Goal: Task Accomplishment & Management: Contribute content

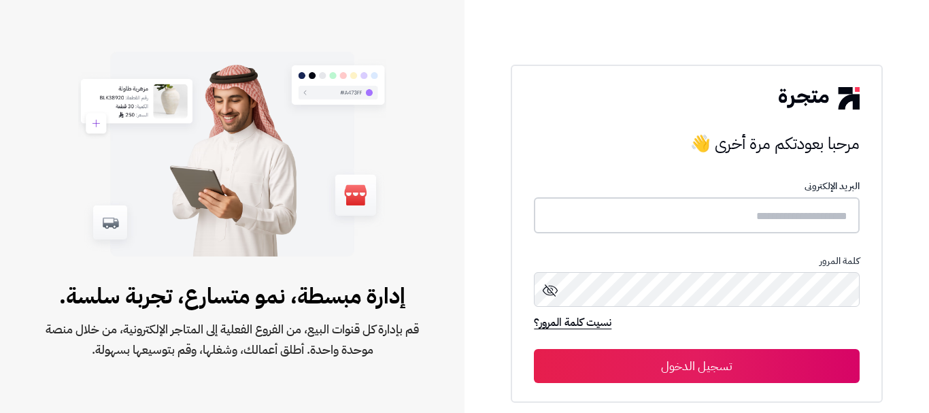
click at [811, 216] on input "text" at bounding box center [696, 215] width 325 height 36
type input "******"
click at [706, 366] on button "تسجيل الدخول" at bounding box center [696, 366] width 325 height 34
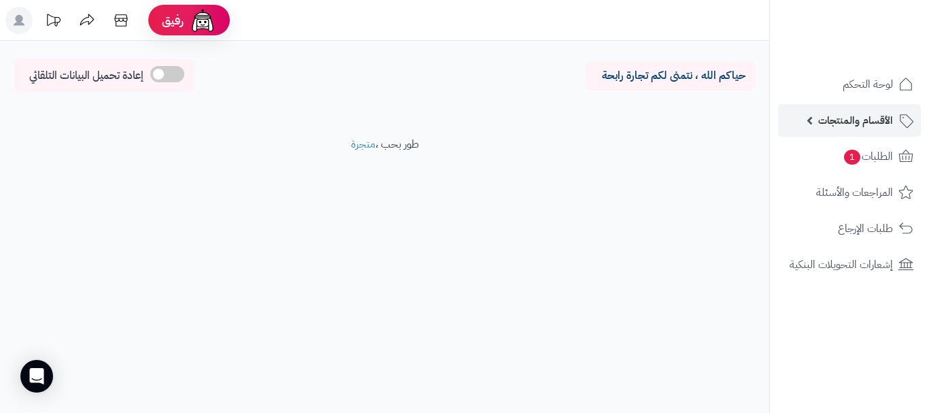
click at [889, 123] on span "الأقسام والمنتجات" at bounding box center [855, 120] width 75 height 19
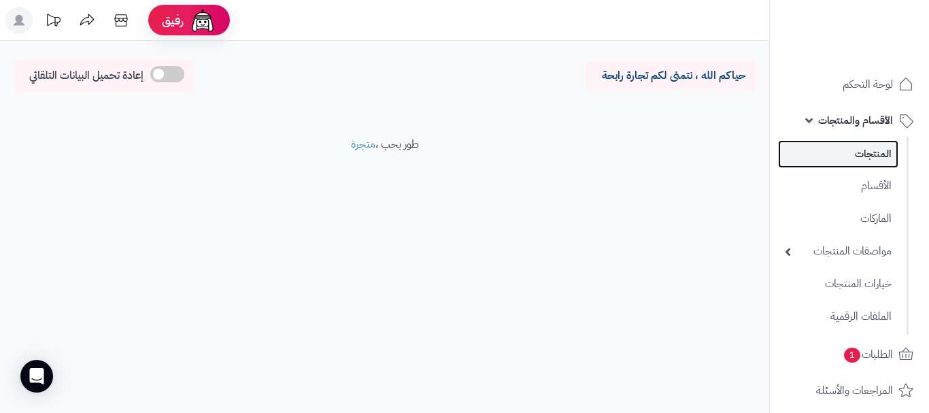
click at [865, 160] on link "المنتجات" at bounding box center [838, 154] width 120 height 28
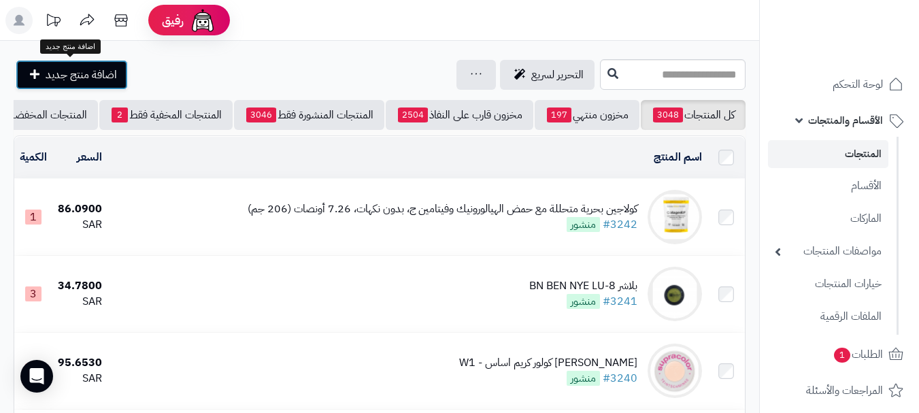
click at [86, 76] on span "اضافة منتج جديد" at bounding box center [81, 75] width 71 height 16
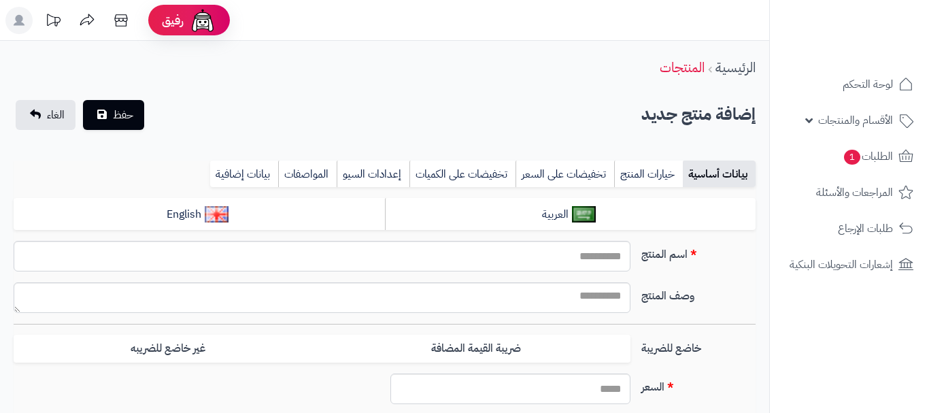
type input "*****"
type input "********"
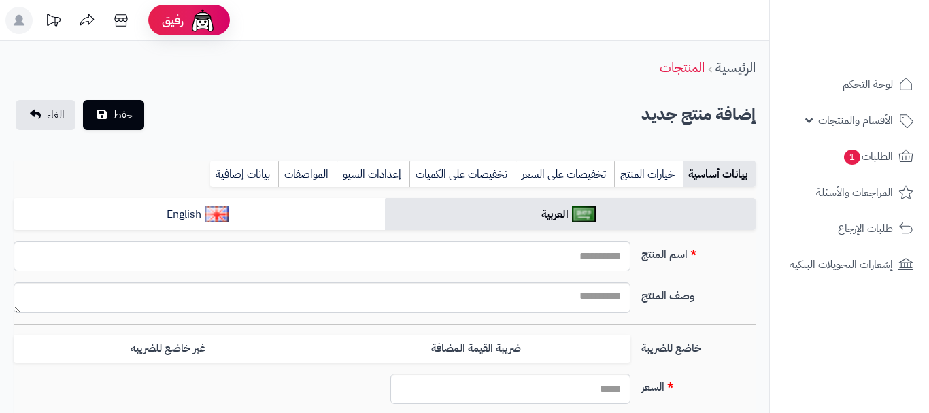
type input "****"
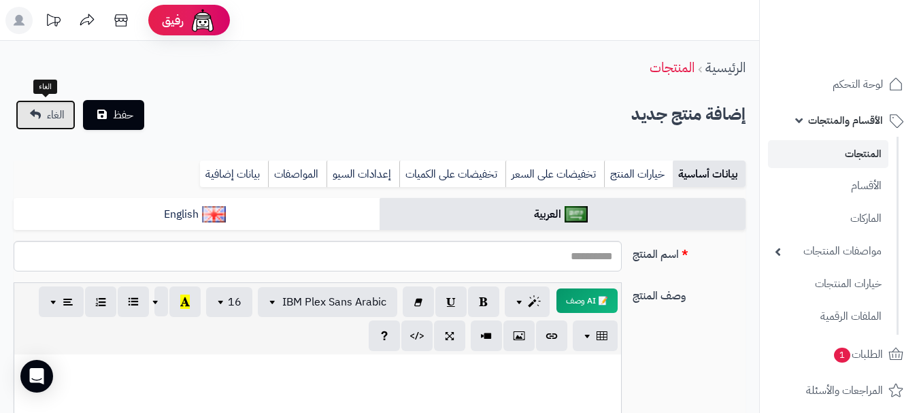
click at [20, 116] on link "الغاء" at bounding box center [46, 115] width 60 height 30
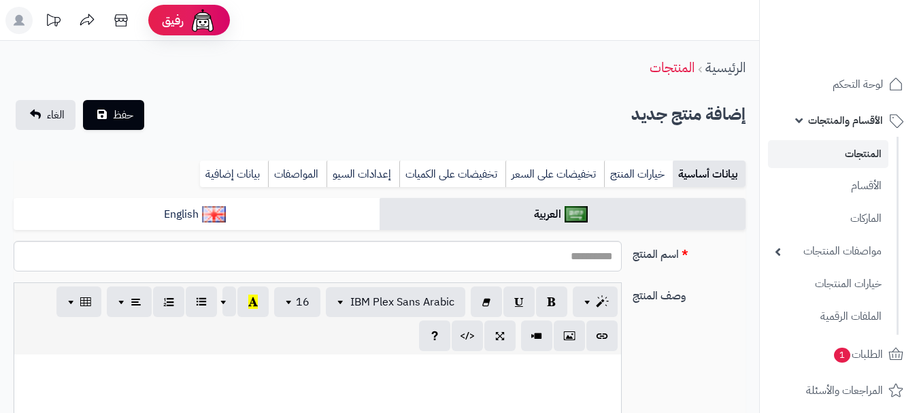
select select
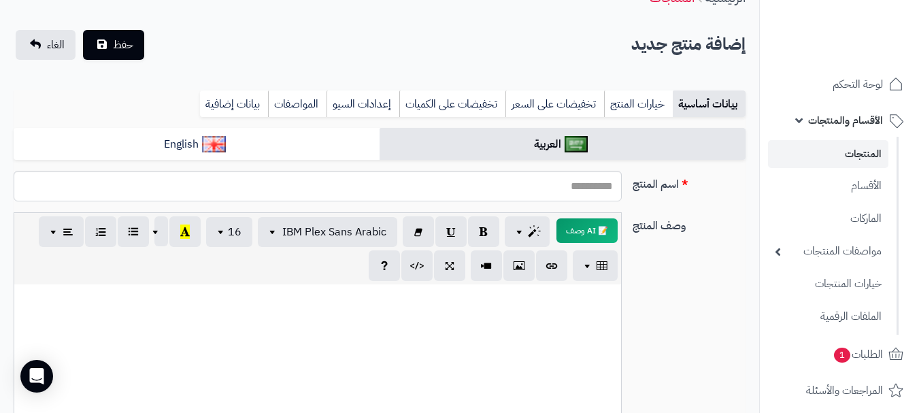
scroll to position [136, 0]
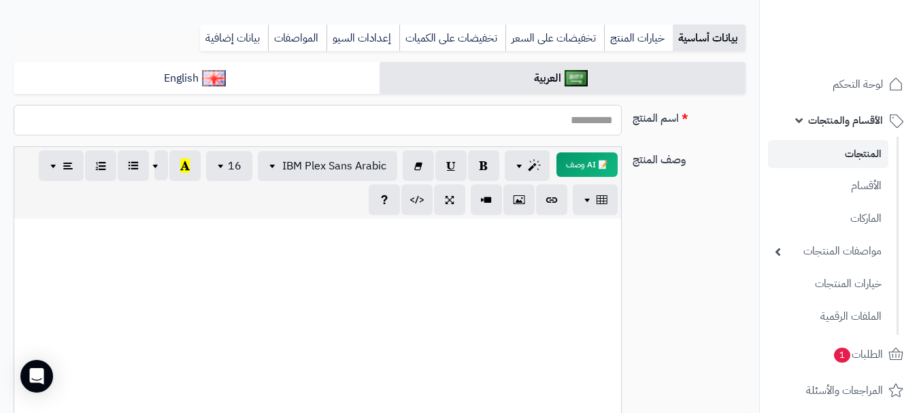
click at [537, 122] on input "اسم المنتج" at bounding box center [318, 120] width 608 height 31
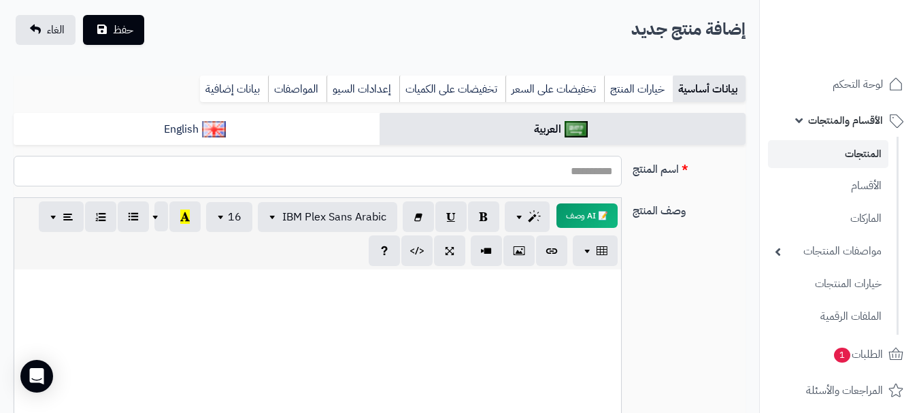
scroll to position [0, 0]
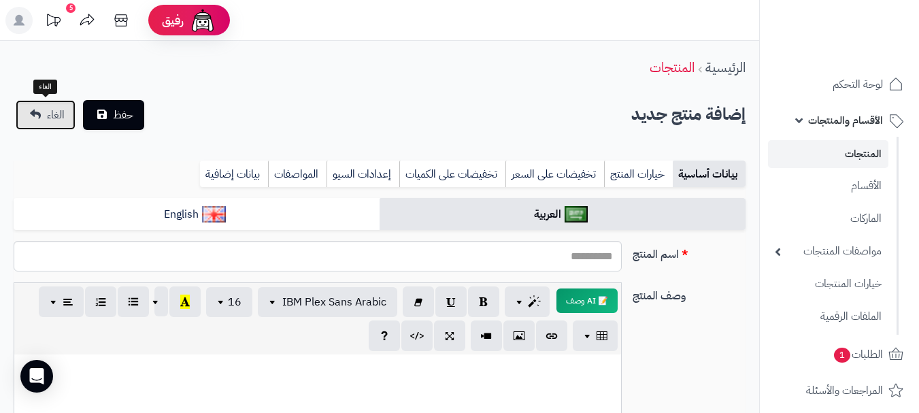
click at [48, 115] on span "الغاء" at bounding box center [56, 115] width 18 height 16
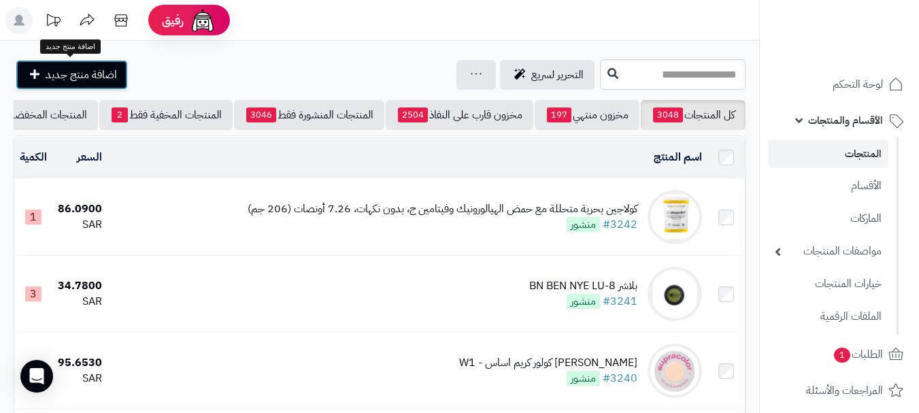
click at [90, 79] on span "اضافة منتج جديد" at bounding box center [81, 75] width 71 height 16
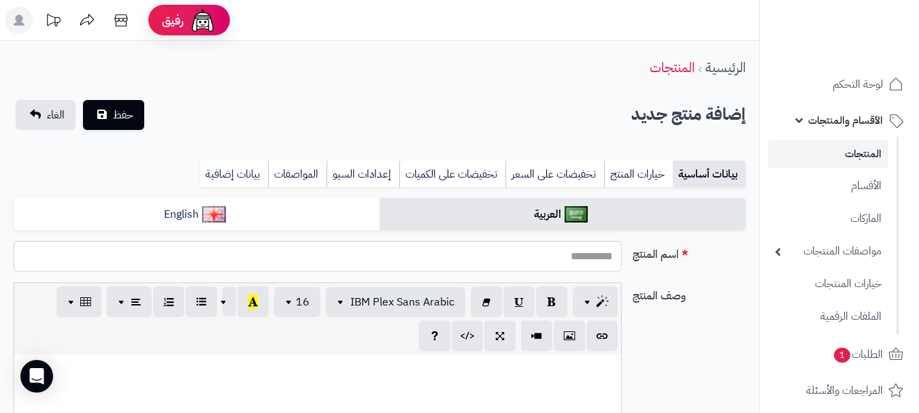
select select
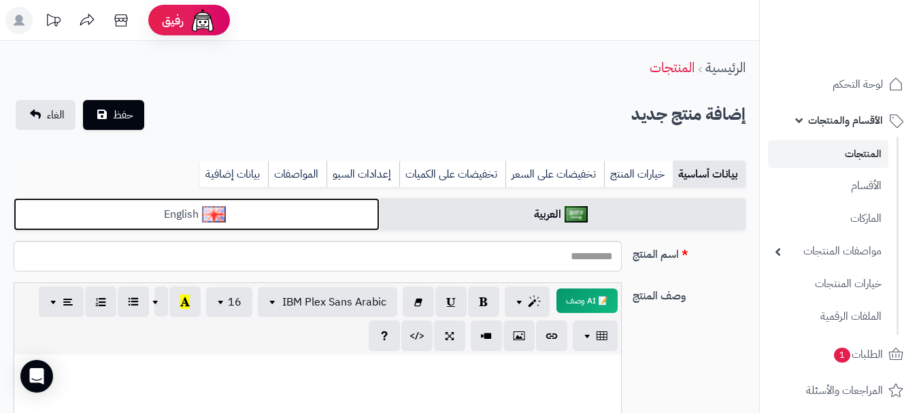
click at [313, 211] on link "English" at bounding box center [197, 214] width 366 height 33
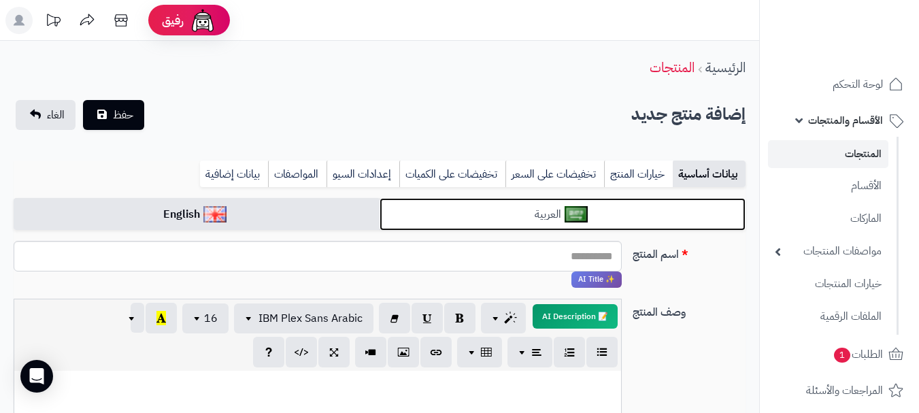
click at [448, 220] on link "العربية" at bounding box center [563, 214] width 366 height 33
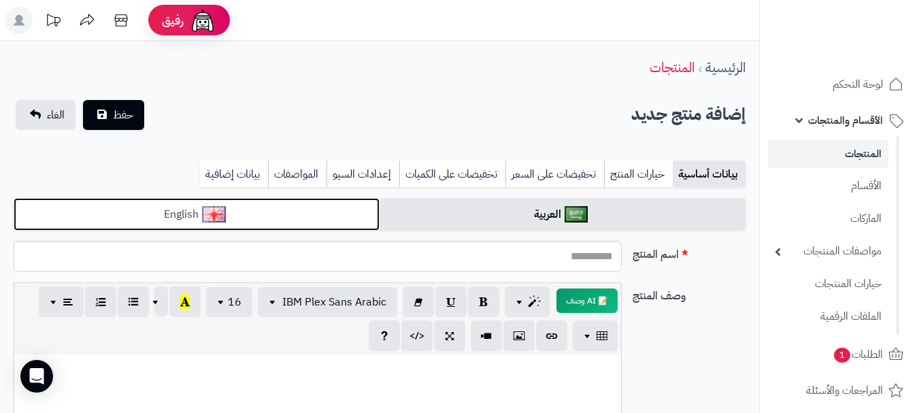
click at [323, 216] on link "English" at bounding box center [197, 214] width 366 height 33
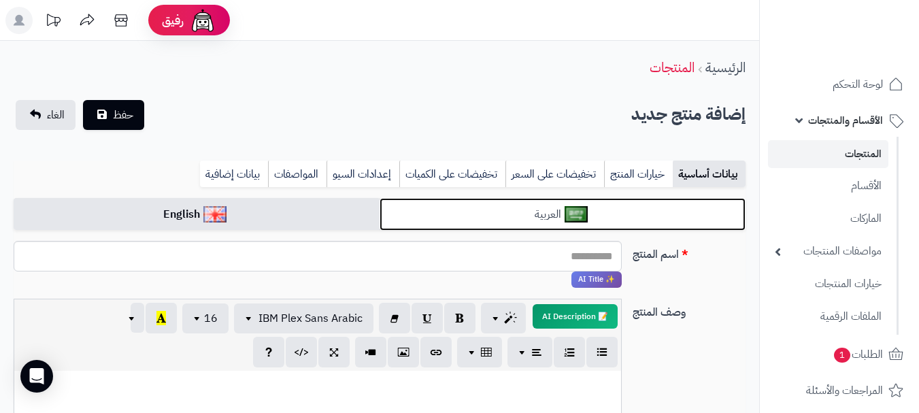
click at [497, 216] on link "العربية" at bounding box center [563, 214] width 366 height 33
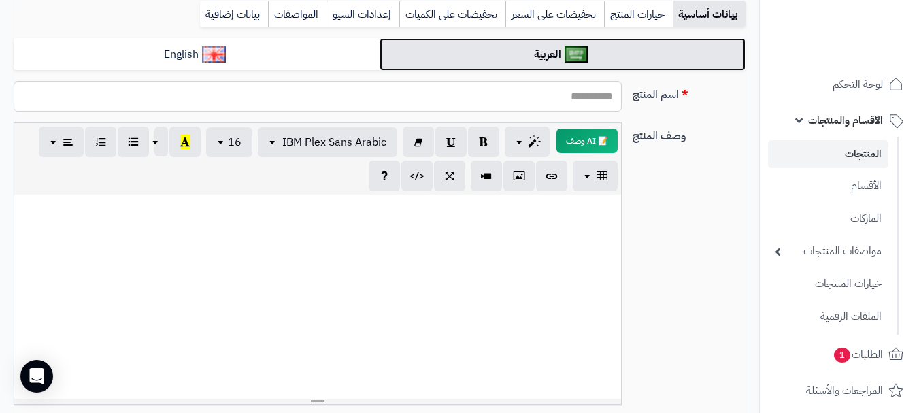
scroll to position [136, 0]
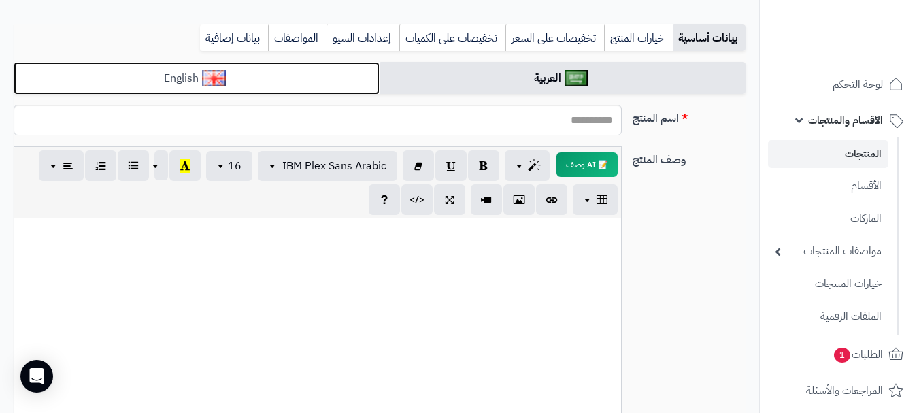
click at [363, 80] on link "English" at bounding box center [197, 78] width 366 height 33
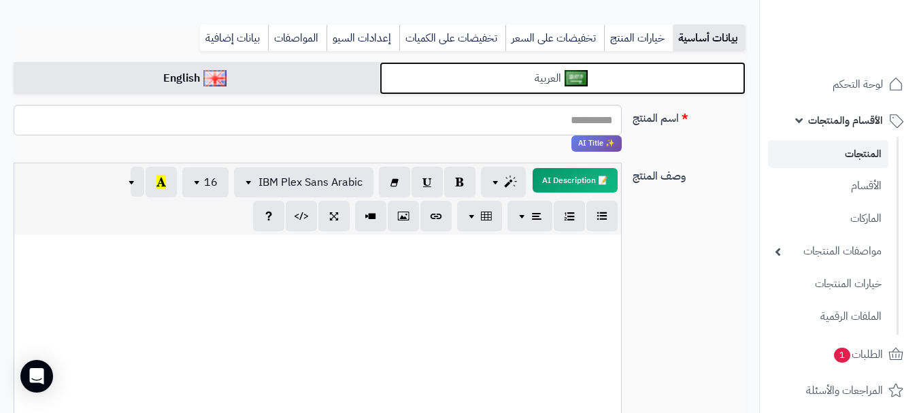
click at [440, 82] on link "العربية" at bounding box center [563, 78] width 366 height 33
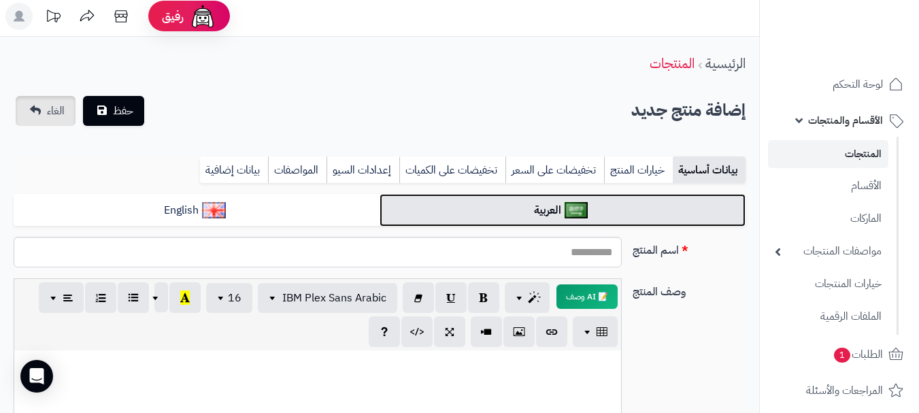
scroll to position [0, 0]
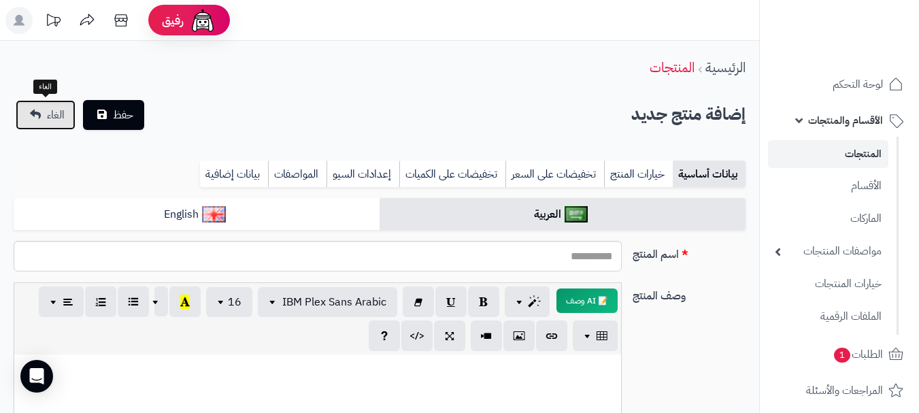
click at [50, 110] on span "الغاء" at bounding box center [56, 115] width 18 height 16
